Goal: Find contact information: Find contact information

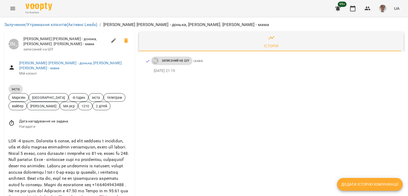
scroll to position [53, 0]
drag, startPoint x: 42, startPoint y: 164, endPoint x: 8, endPoint y: 164, distance: 34.0
copy link "+12248331446"
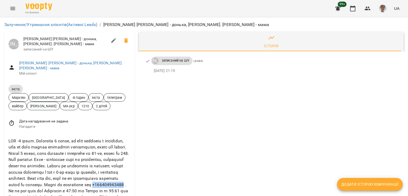
drag, startPoint x: 94, startPoint y: 137, endPoint x: 63, endPoint y: 138, distance: 30.6
click at [63, 138] on div at bounding box center [69, 172] width 124 height 71
copy div "+380989184603"
